Goal: Task Accomplishment & Management: Complete application form

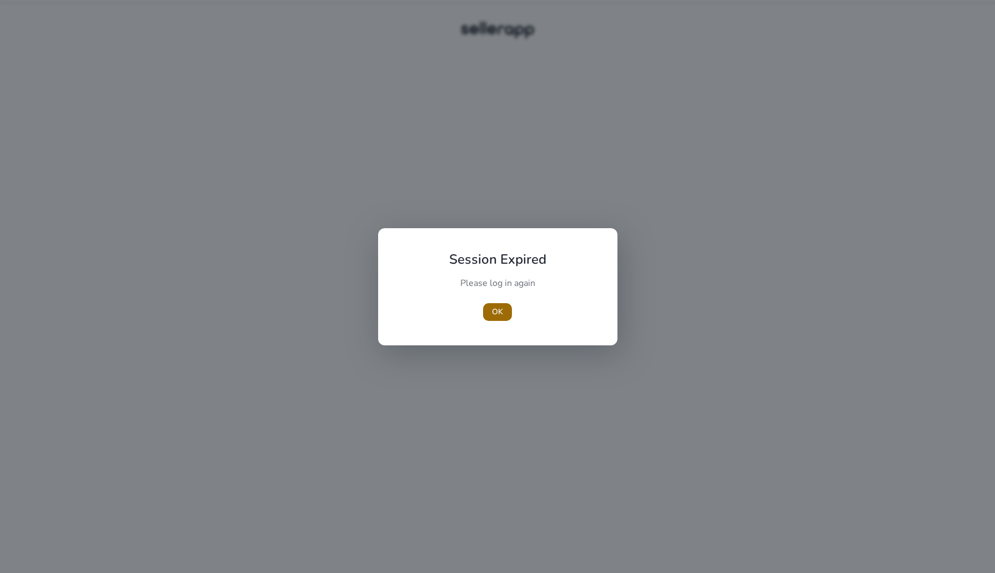
click at [498, 313] on span "OK" at bounding box center [497, 312] width 11 height 12
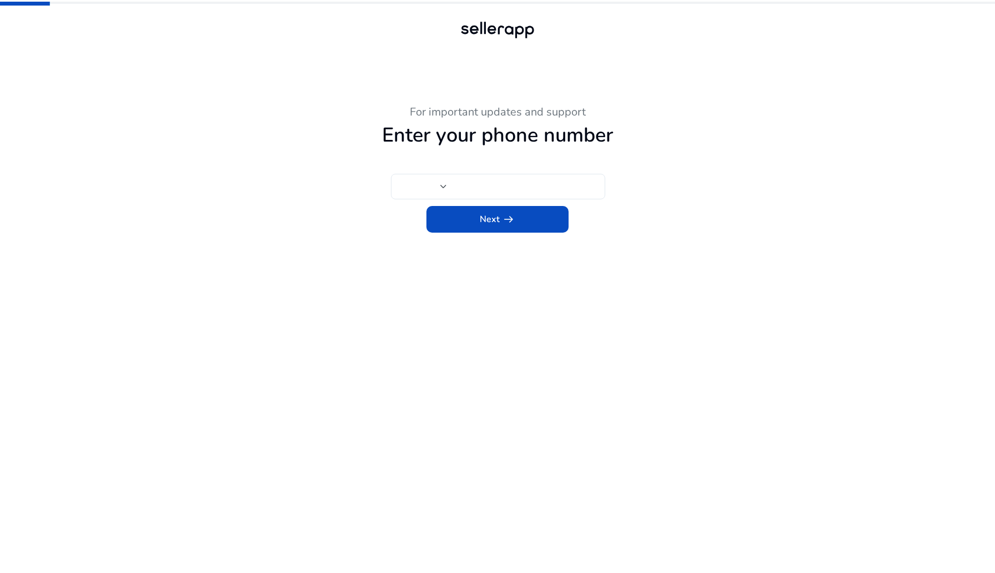
type input "***"
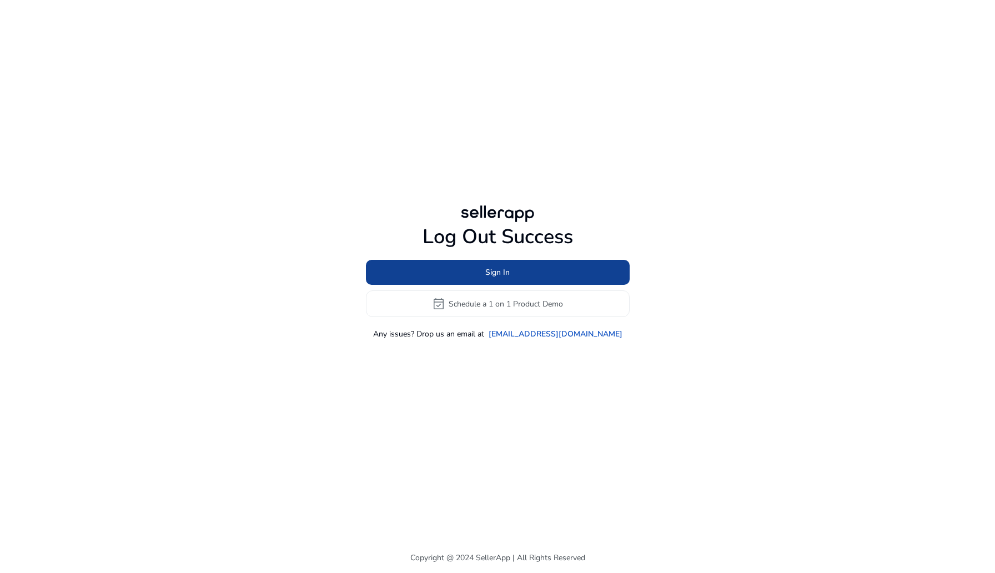
click at [487, 264] on span at bounding box center [498, 272] width 264 height 27
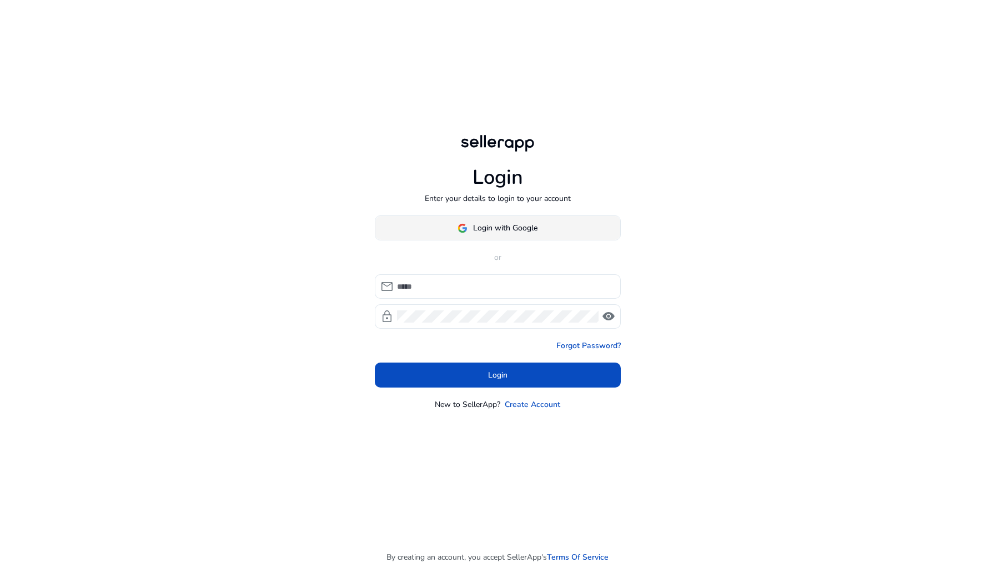
click at [492, 233] on span "Login with Google" at bounding box center [505, 228] width 64 height 12
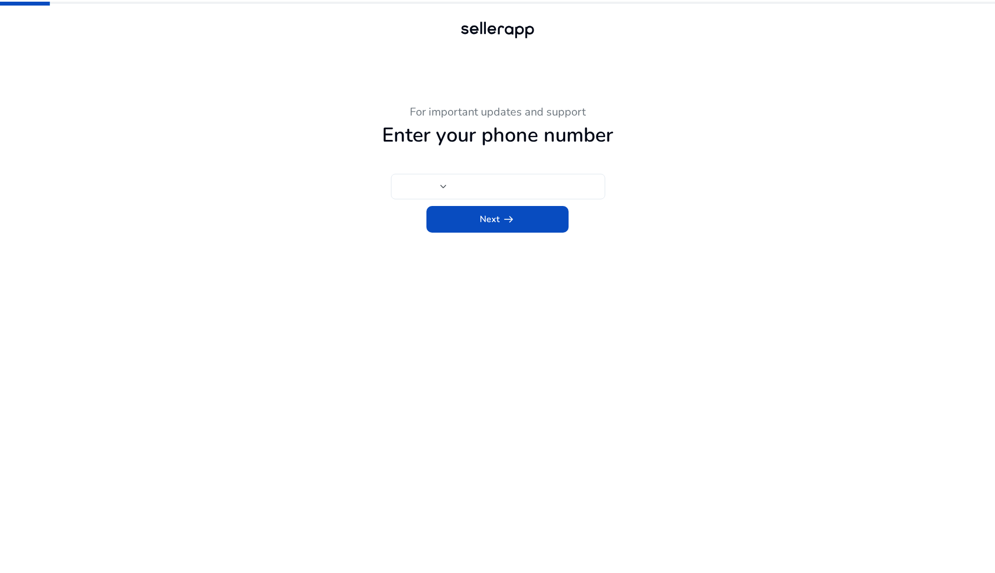
type input "***"
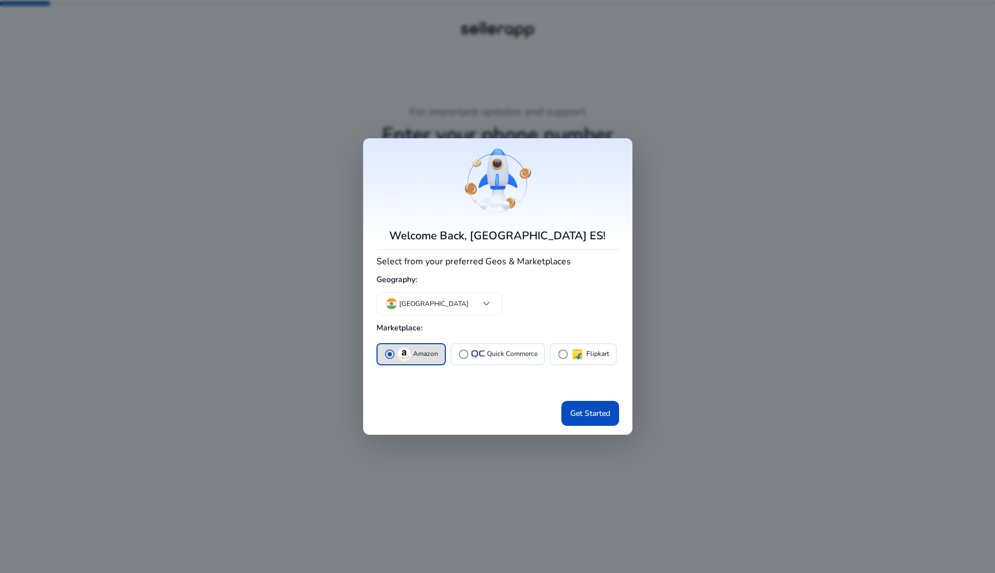
click at [290, 261] on div at bounding box center [497, 286] width 995 height 573
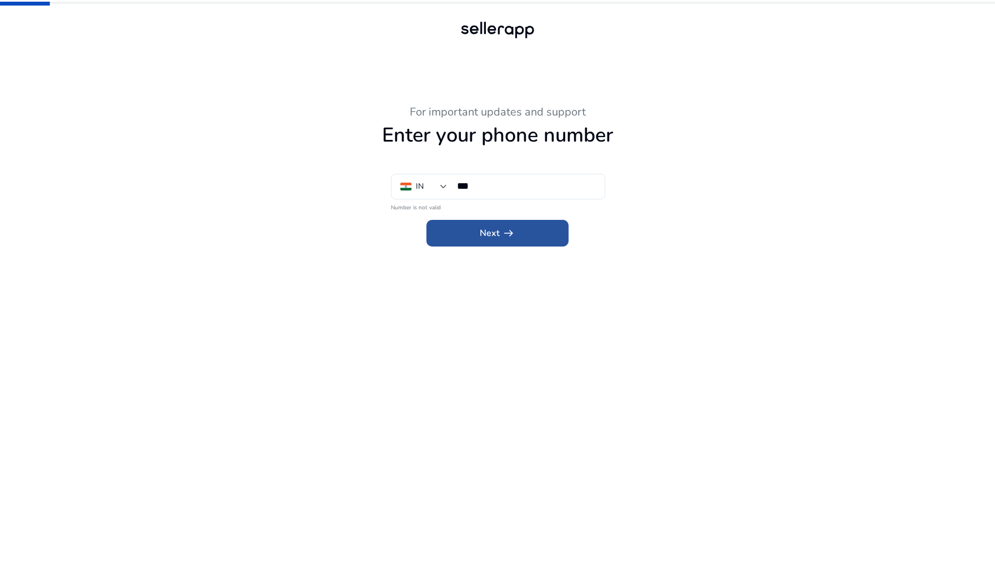
click at [493, 244] on span at bounding box center [497, 233] width 142 height 27
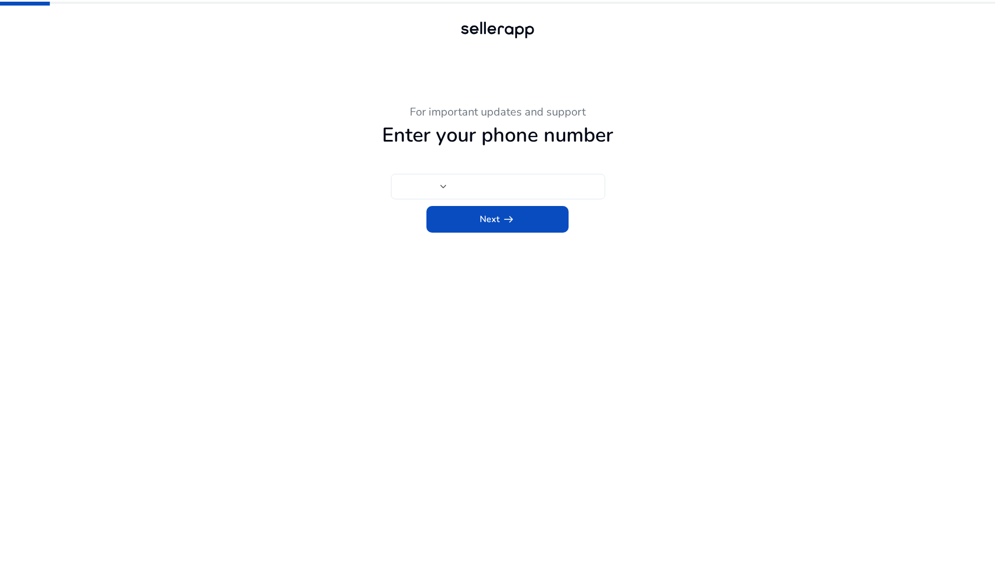
type input "***"
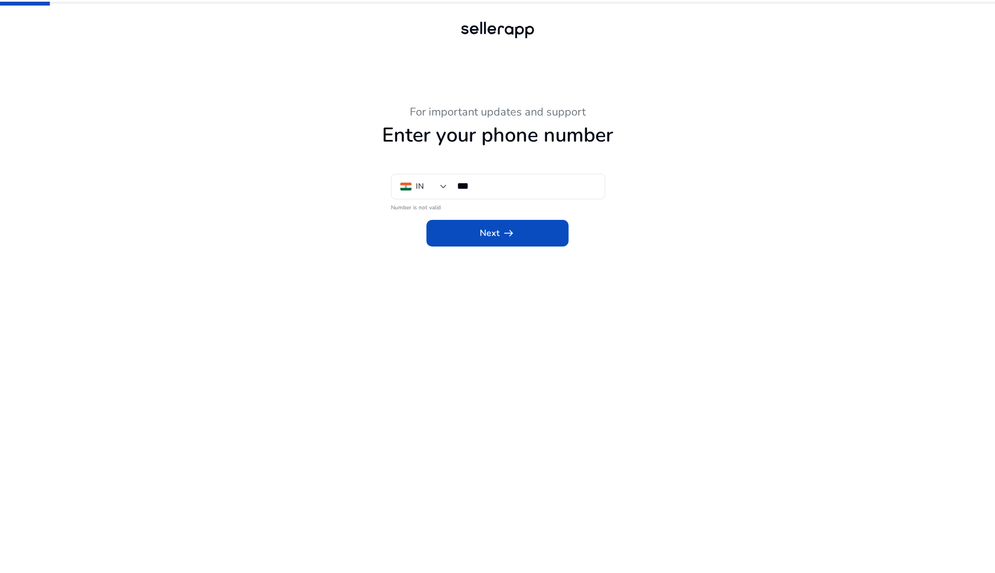
click at [462, 279] on app-phone-number "For important updates and support Enter your phone number IN *** Number is not …" at bounding box center [497, 338] width 611 height 467
click at [500, 235] on app-icon "arrow_right_alt" at bounding box center [508, 232] width 16 height 13
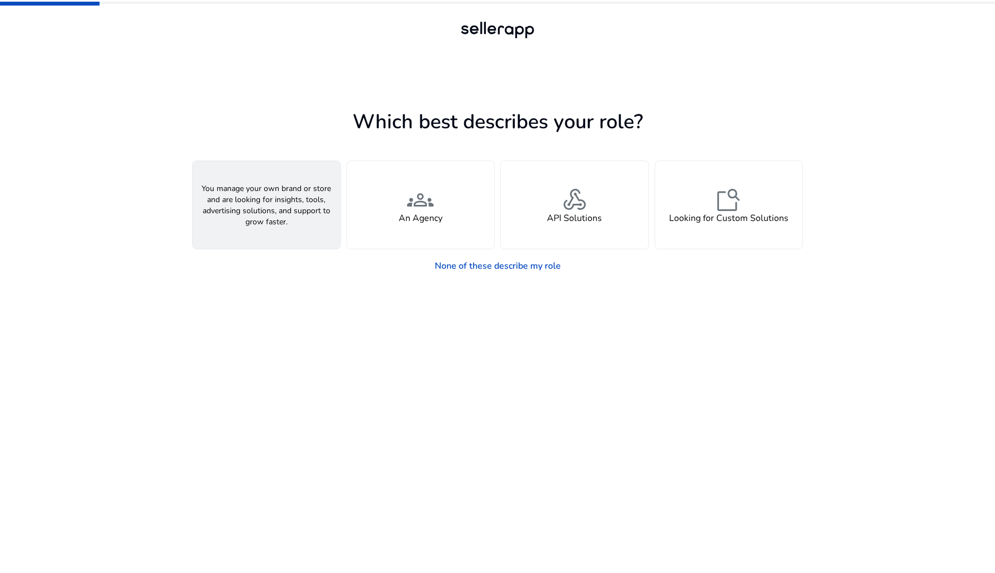
click at [265, 197] on span "person" at bounding box center [266, 200] width 27 height 27
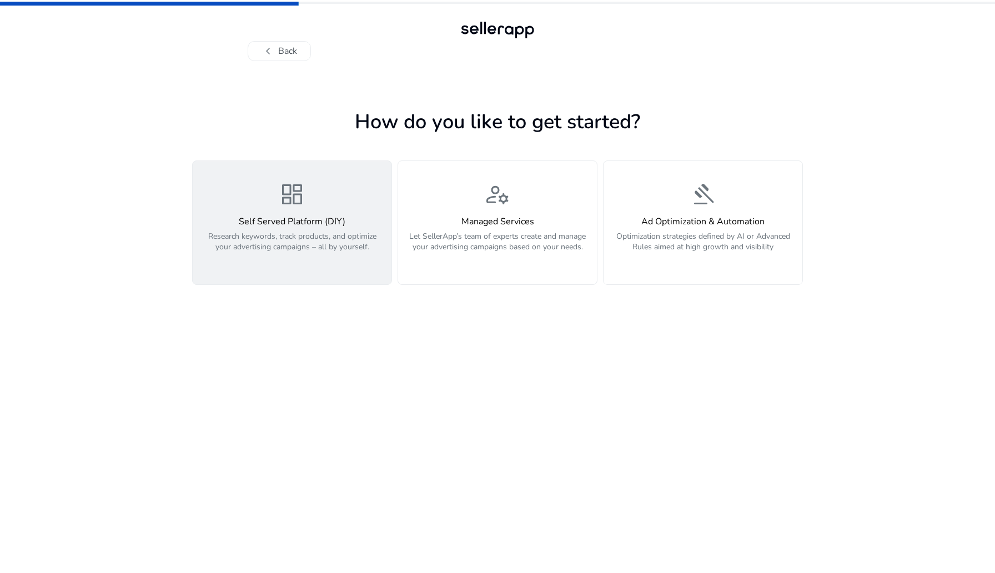
click at [302, 200] on span "dashboard" at bounding box center [292, 194] width 27 height 27
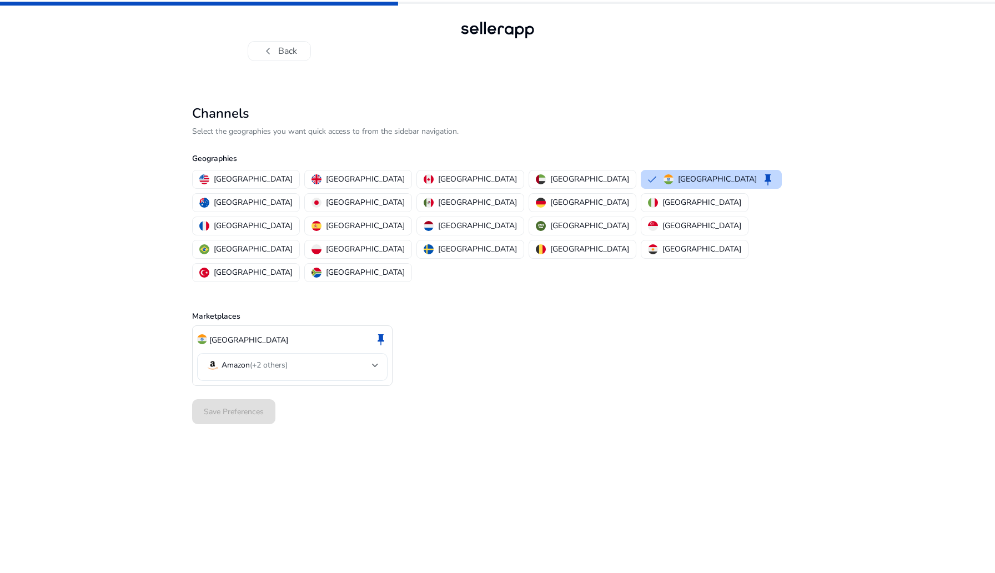
click at [356, 359] on mat-select "Amazon (+2 others)" at bounding box center [292, 367] width 173 height 16
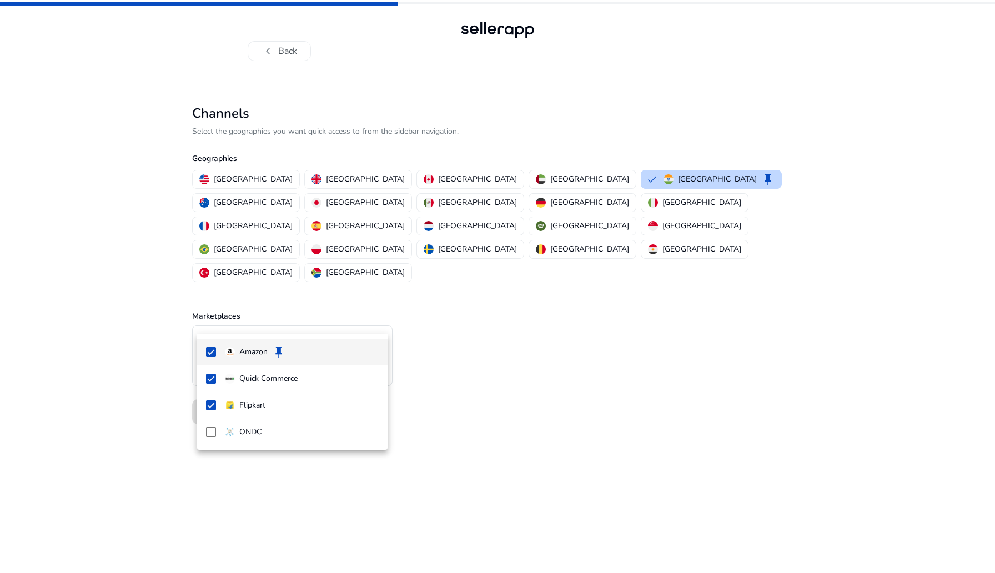
click at [401, 307] on div at bounding box center [497, 286] width 995 height 573
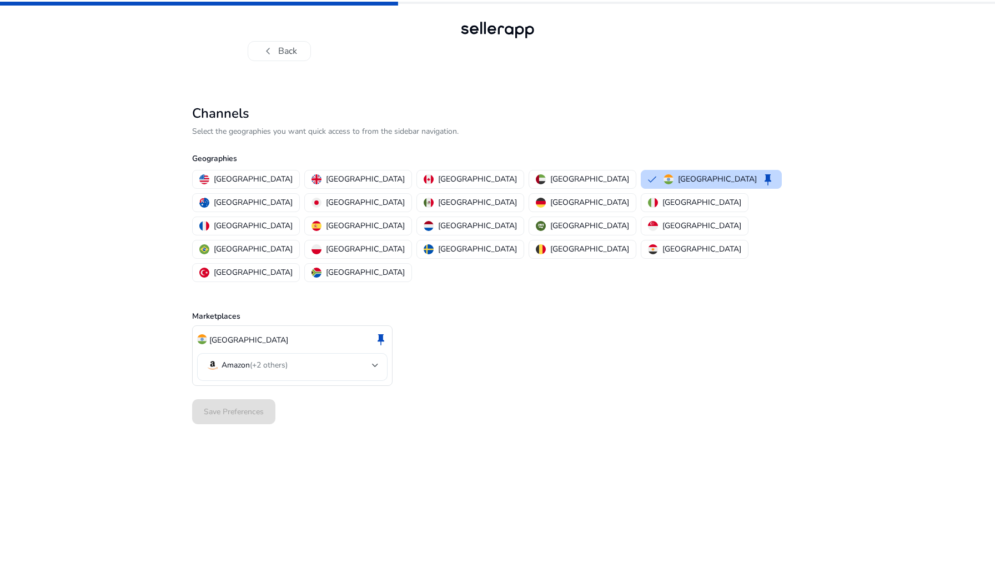
click at [369, 353] on div "Amazon (+2 others)" at bounding box center [292, 367] width 173 height 28
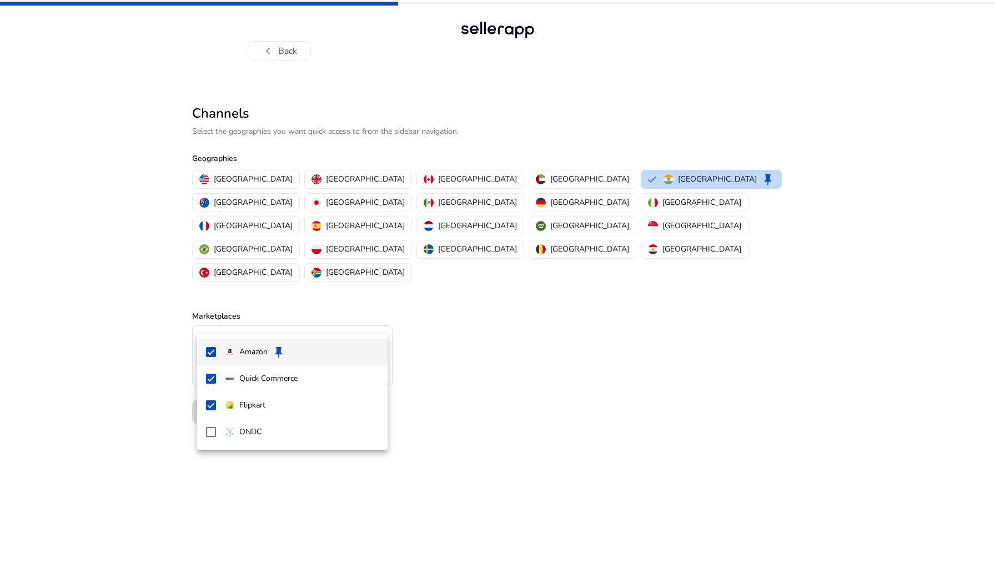
click at [369, 311] on div at bounding box center [497, 286] width 995 height 573
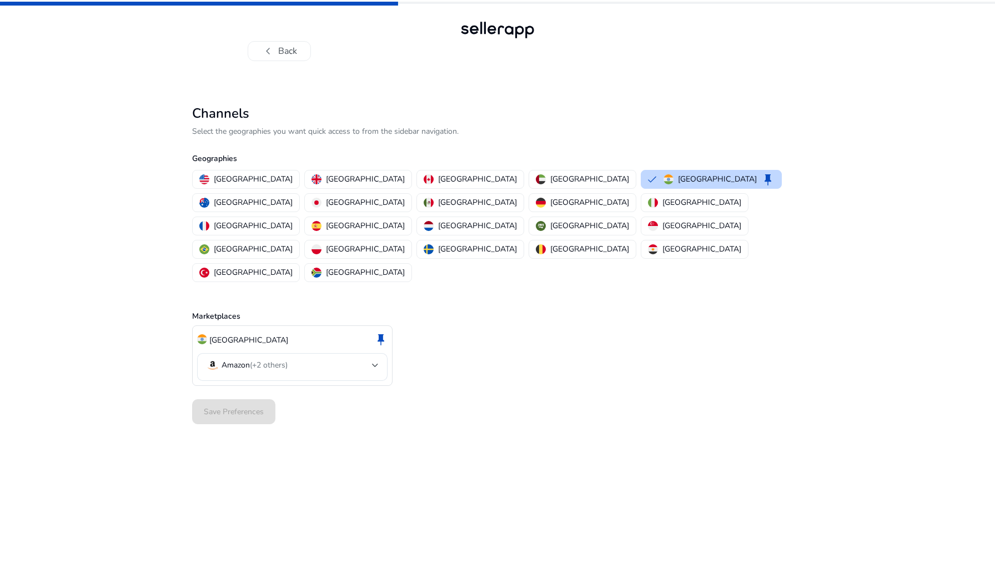
click at [444, 325] on div "India keep Amazon (+2 others)" at bounding box center [497, 355] width 611 height 61
click at [550, 182] on p "[GEOGRAPHIC_DATA]" at bounding box center [589, 179] width 79 height 12
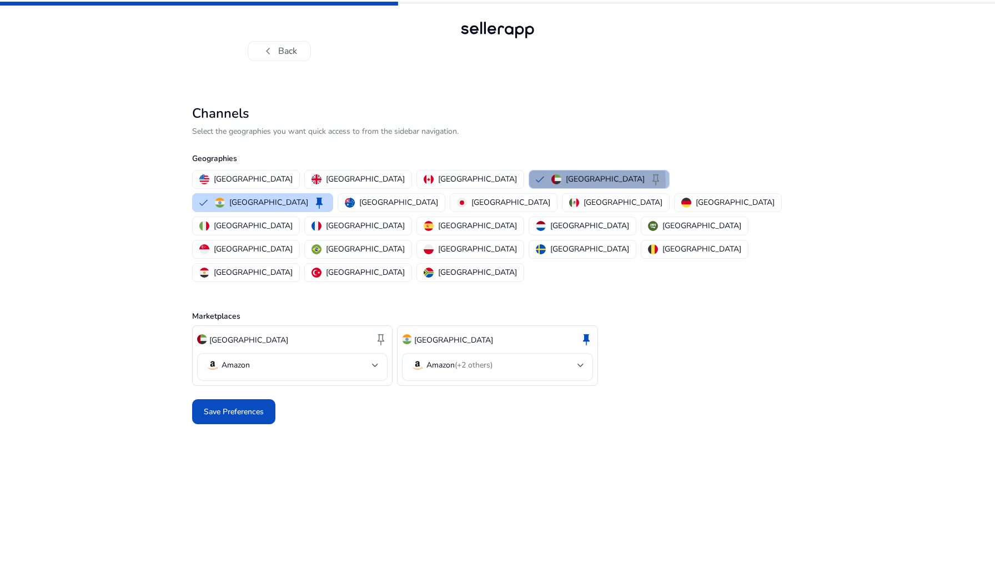
click at [566, 182] on p "[GEOGRAPHIC_DATA]" at bounding box center [605, 179] width 79 height 12
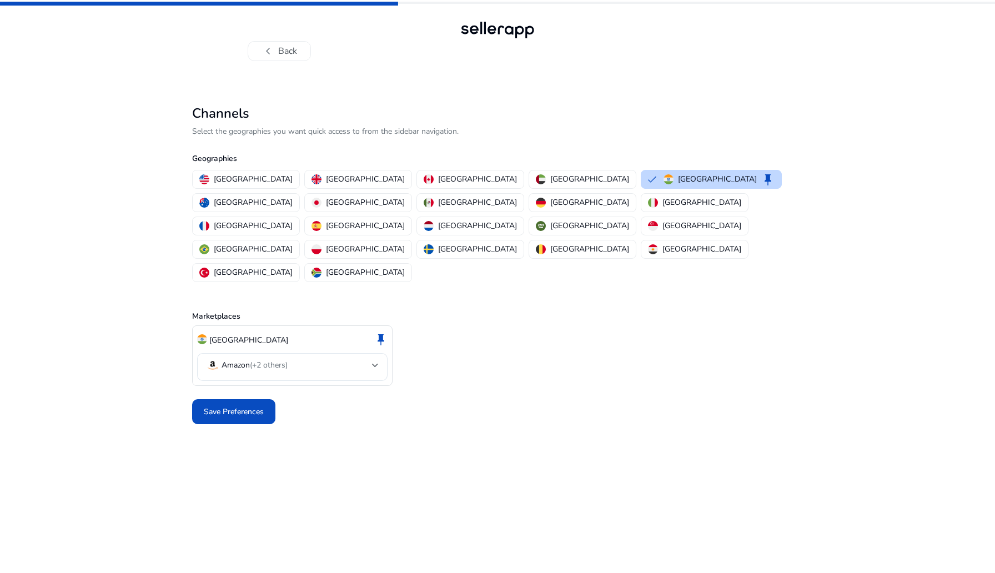
click at [473, 325] on div "India keep Amazon (+2 others)" at bounding box center [497, 355] width 611 height 61
click at [324, 353] on div "Amazon (+2 others)" at bounding box center [292, 367] width 173 height 28
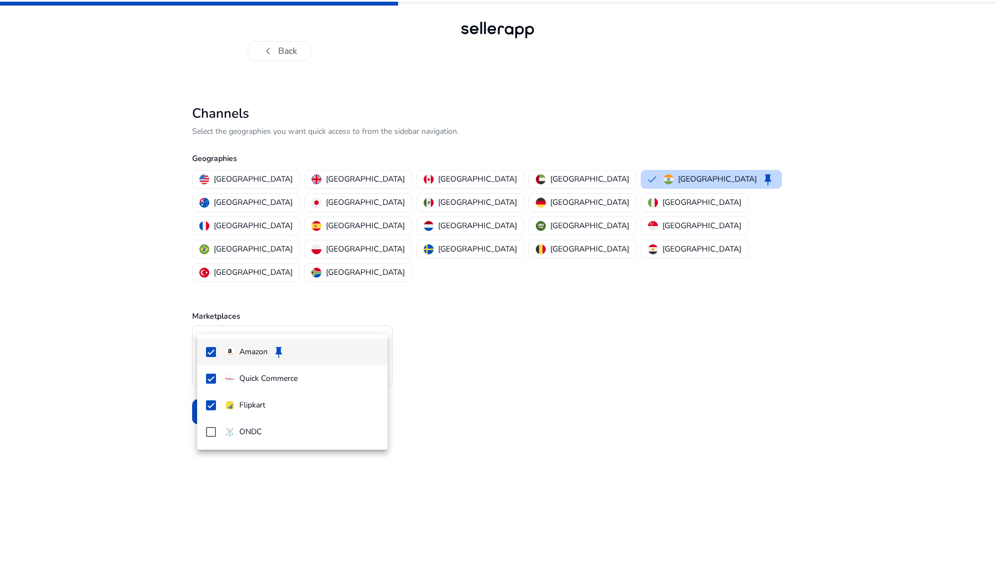
click at [448, 311] on div at bounding box center [497, 286] width 995 height 573
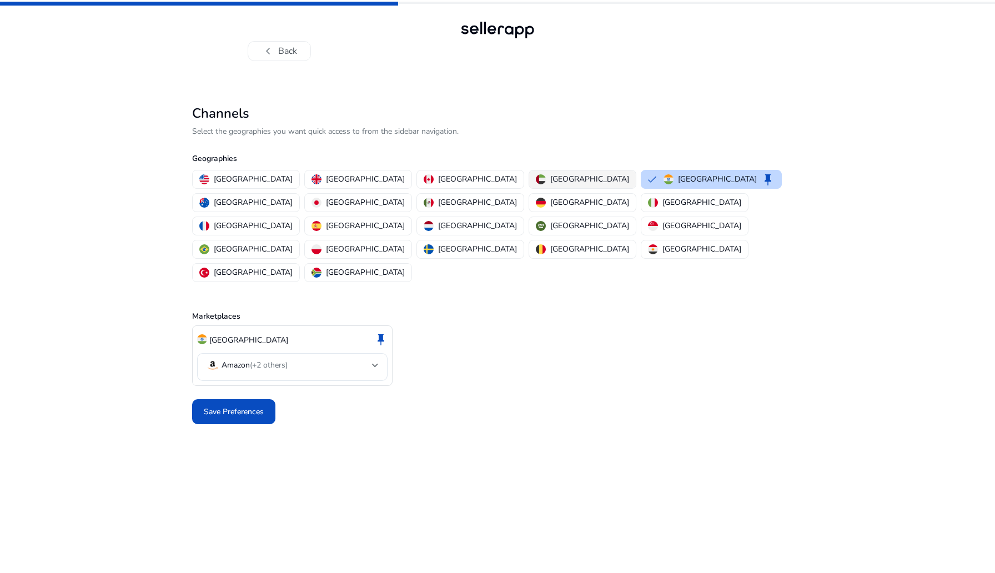
click at [550, 174] on p "[GEOGRAPHIC_DATA]" at bounding box center [589, 179] width 79 height 12
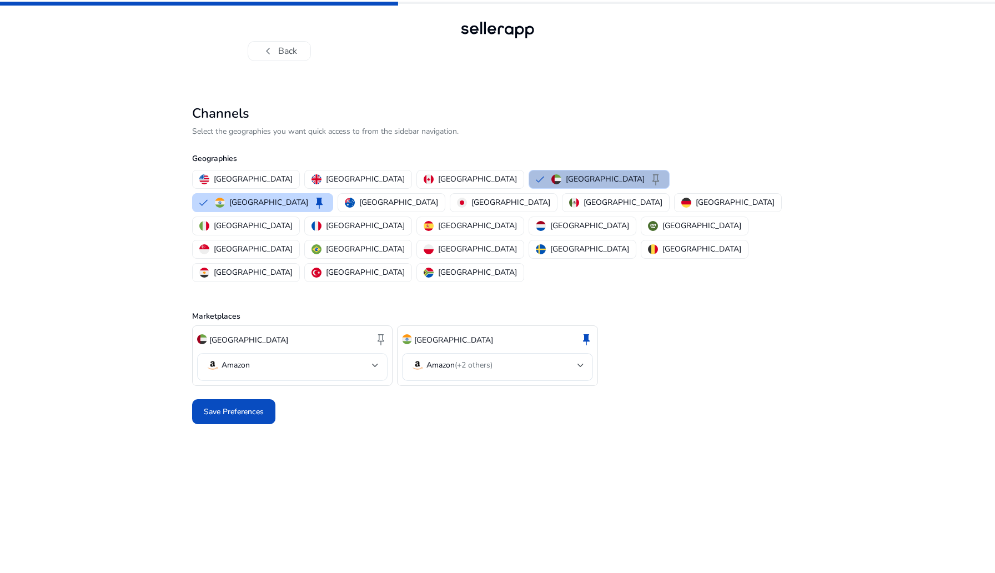
click at [318, 359] on mat-select-trigger "Amazon" at bounding box center [289, 365] width 166 height 13
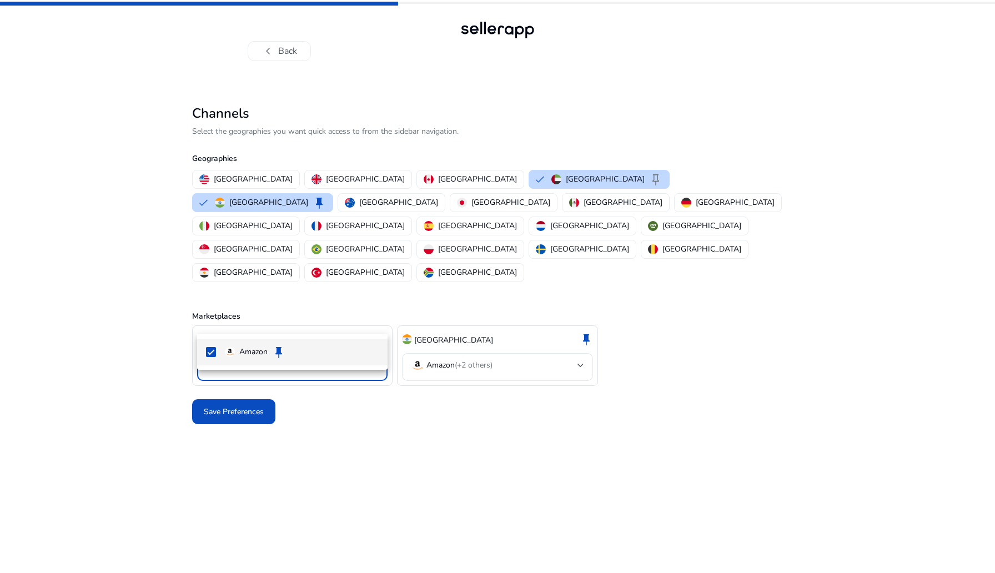
click at [456, 316] on div at bounding box center [497, 286] width 995 height 573
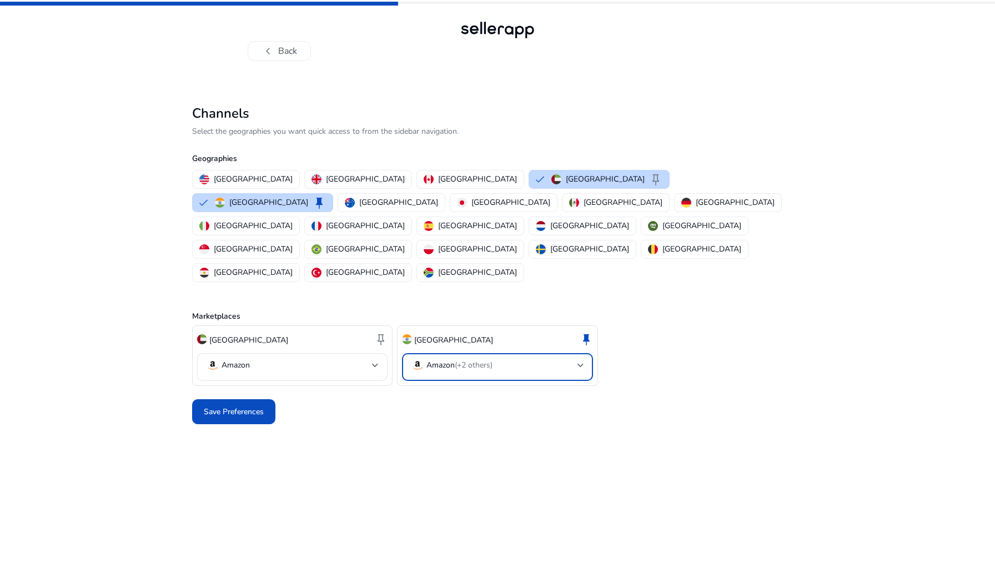
click at [454, 360] on p "Amazon (+2 others)" at bounding box center [459, 365] width 66 height 10
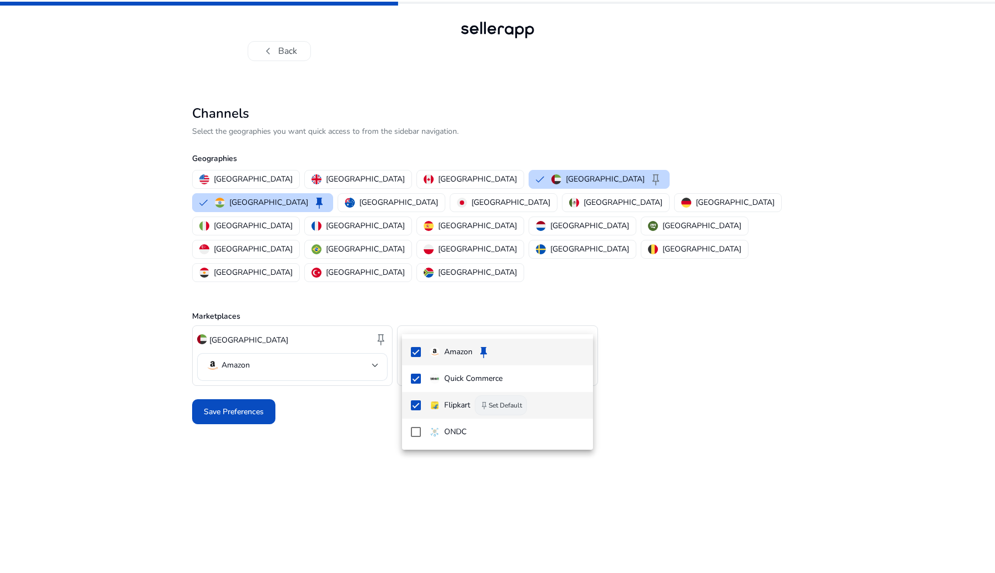
click at [521, 400] on button "keep Set Default" at bounding box center [501, 405] width 52 height 20
click at [273, 362] on div at bounding box center [497, 286] width 995 height 573
